Goal: Task Accomplishment & Management: Manage account settings

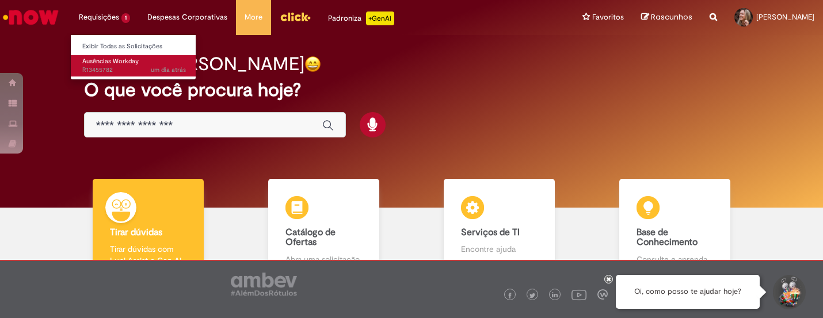
click at [117, 66] on link "Ausências Workday um dia atrás um dia atrás R13455782" at bounding box center [134, 65] width 127 height 21
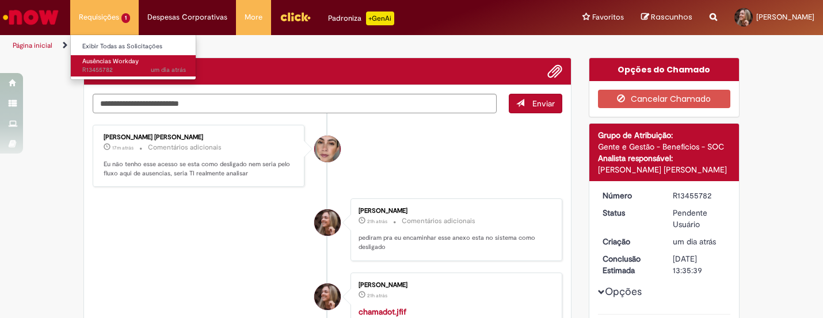
click at [109, 63] on span "Ausências Workday" at bounding box center [110, 61] width 56 height 9
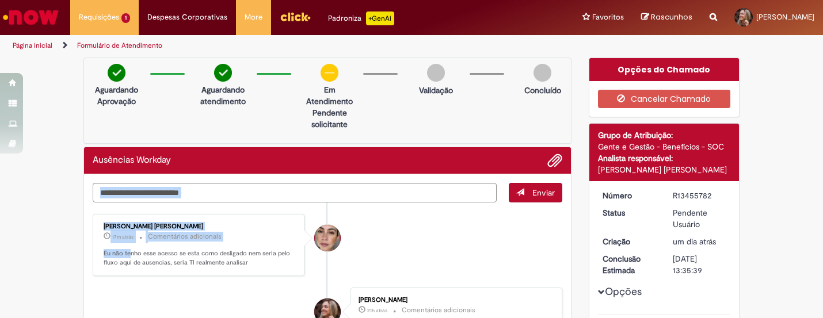
drag, startPoint x: 127, startPoint y: 157, endPoint x: 236, endPoint y: 180, distance: 110.7
click at [276, 229] on div "[PERSON_NAME] [PERSON_NAME]" at bounding box center [200, 226] width 192 height 7
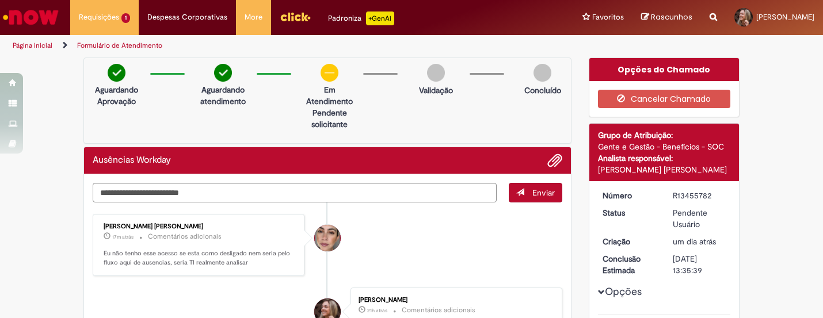
click at [243, 251] on p "Eu não tenho esse acesso se esta como desligado nem seria pelo fluxo aqui de au…" at bounding box center [200, 258] width 192 height 18
click at [282, 196] on textarea "Digite sua mensagem aqui..." at bounding box center [295, 193] width 404 height 20
type textarea "**********"
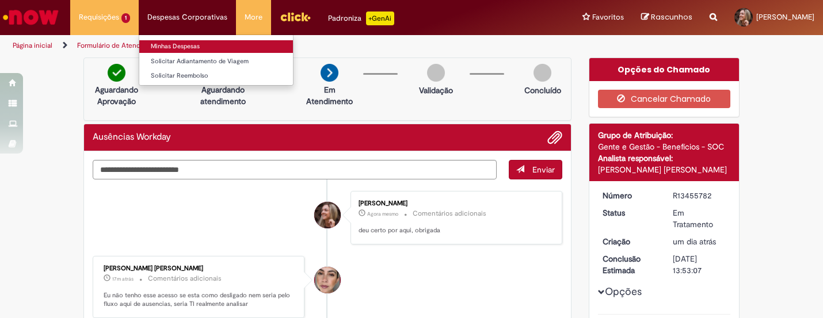
click at [177, 43] on link "Minhas Despesas" at bounding box center [216, 46] width 154 height 13
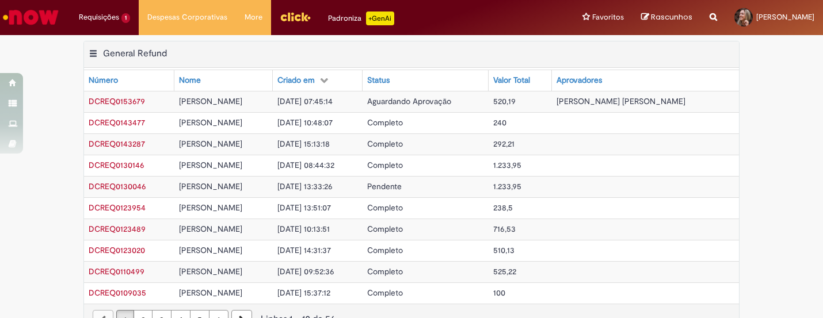
click at [292, 16] on img "Menu Cabeçalho" at bounding box center [295, 16] width 31 height 17
